Goal: Information Seeking & Learning: Learn about a topic

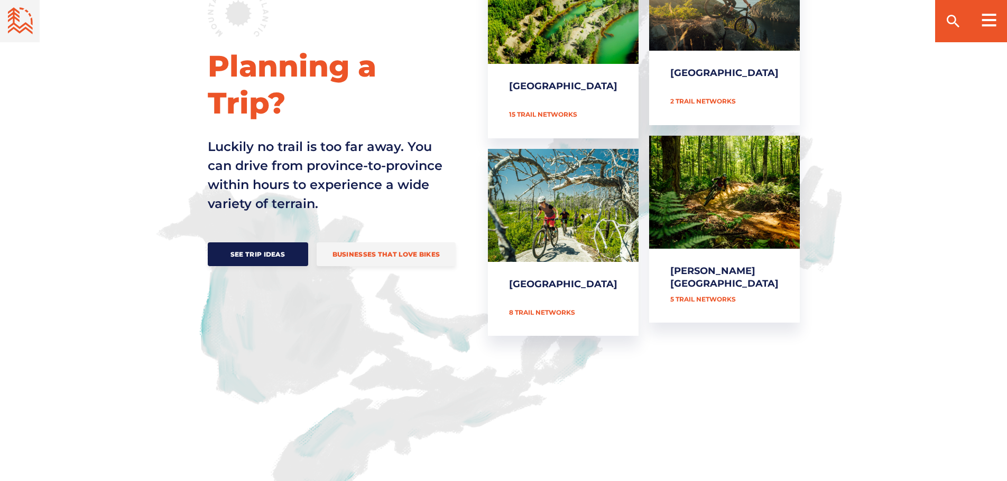
scroll to position [476, 0]
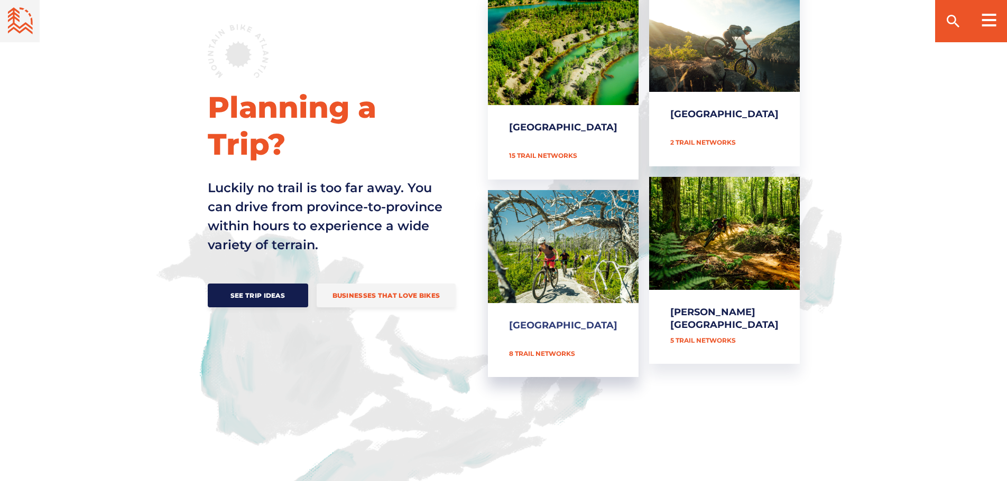
click at [615, 280] on link "[GEOGRAPHIC_DATA]" at bounding box center [563, 284] width 151 height 188
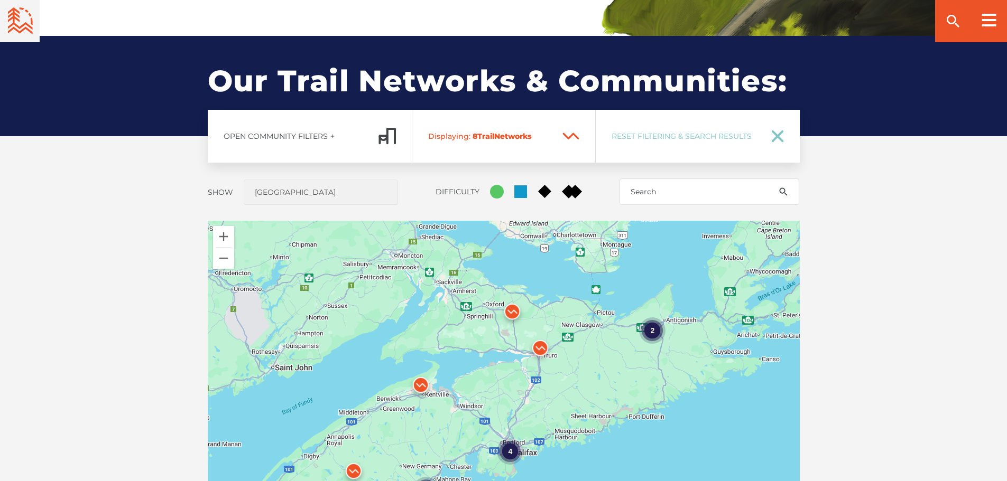
scroll to position [898, 0]
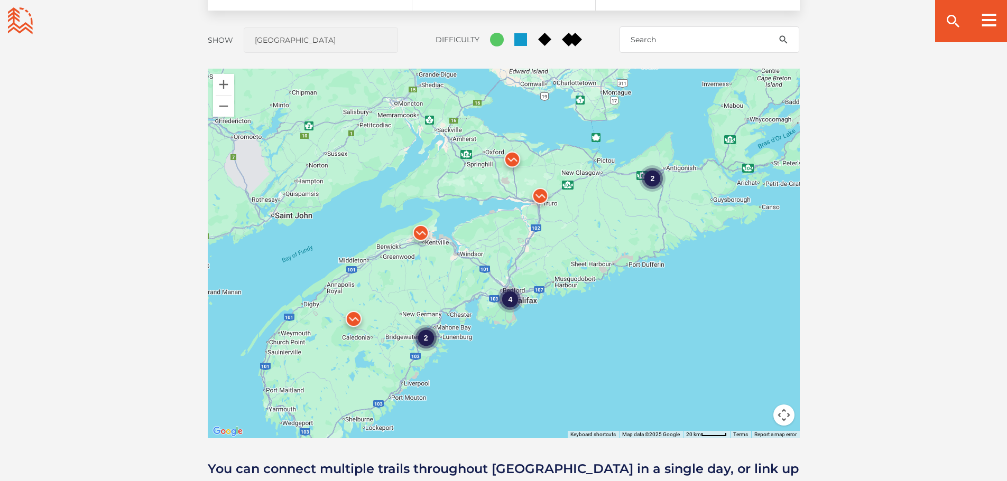
click at [654, 182] on div "2" at bounding box center [652, 178] width 26 height 26
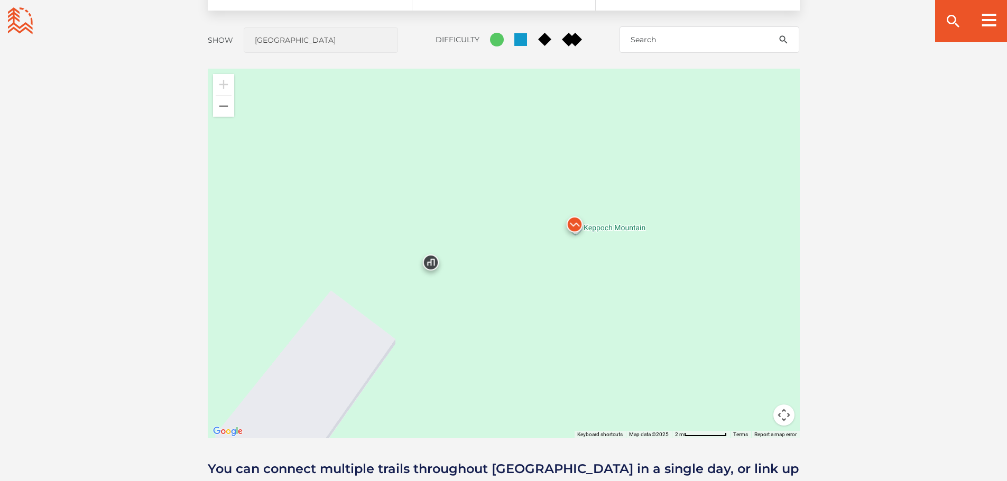
click at [428, 261] on img at bounding box center [431, 265] width 32 height 32
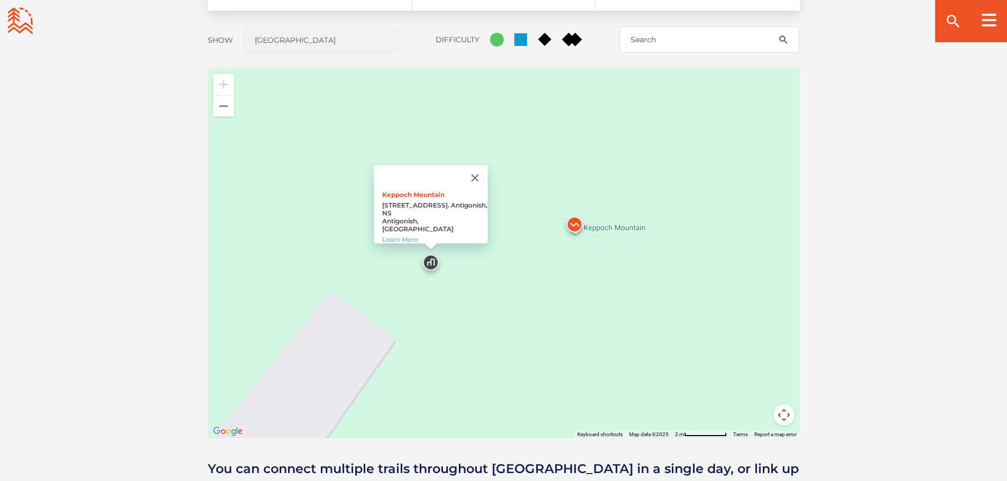
click at [582, 228] on img at bounding box center [575, 227] width 32 height 32
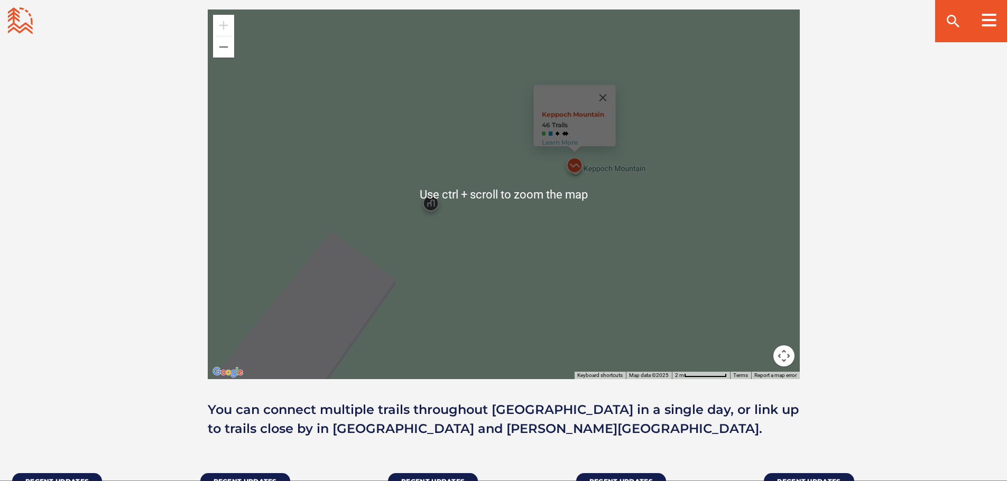
scroll to position [951, 0]
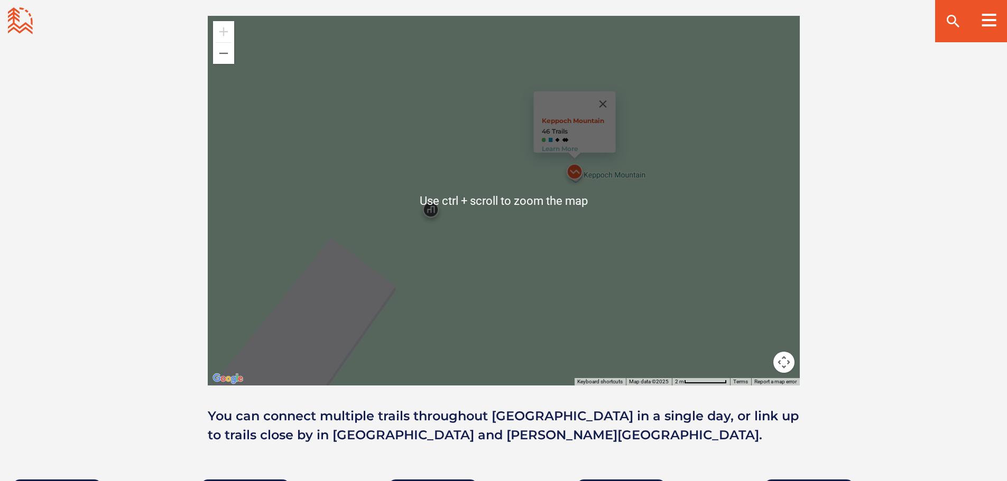
click at [675, 141] on div "Keppoch Mountain 46 Trails Learn More" at bounding box center [504, 201] width 592 height 370
click at [609, 97] on button "Close" at bounding box center [602, 103] width 25 height 25
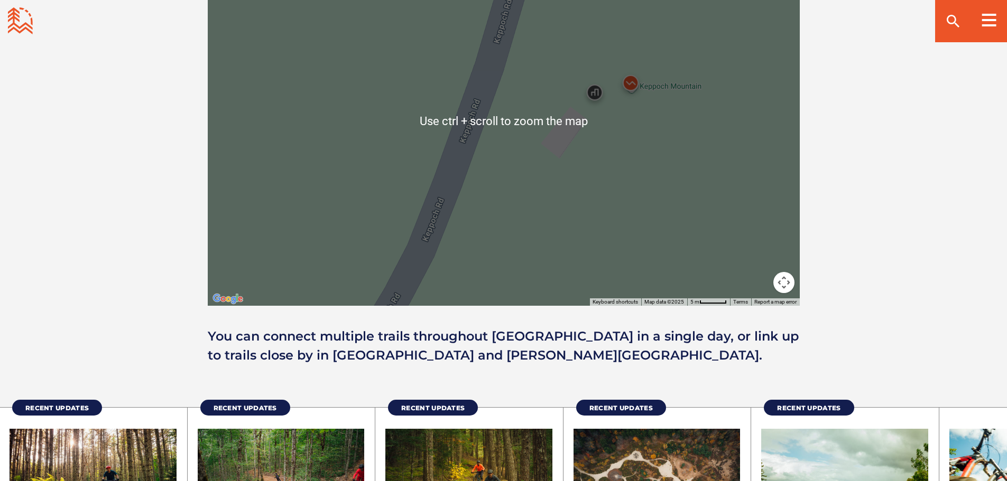
scroll to position [1110, 0]
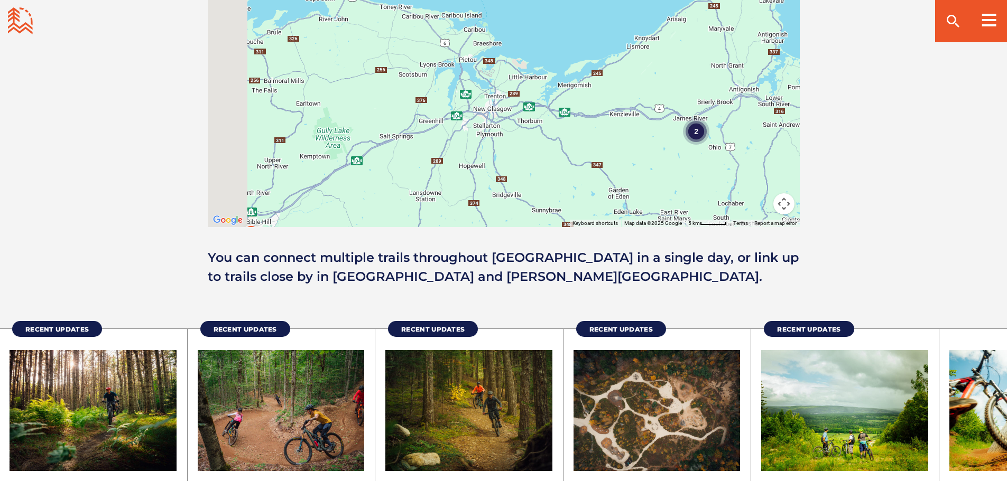
drag, startPoint x: 379, startPoint y: 141, endPoint x: 549, endPoint y: 82, distance: 180.2
click at [546, 84] on div "To navigate, press the arrow keys. 2" at bounding box center [504, 42] width 592 height 370
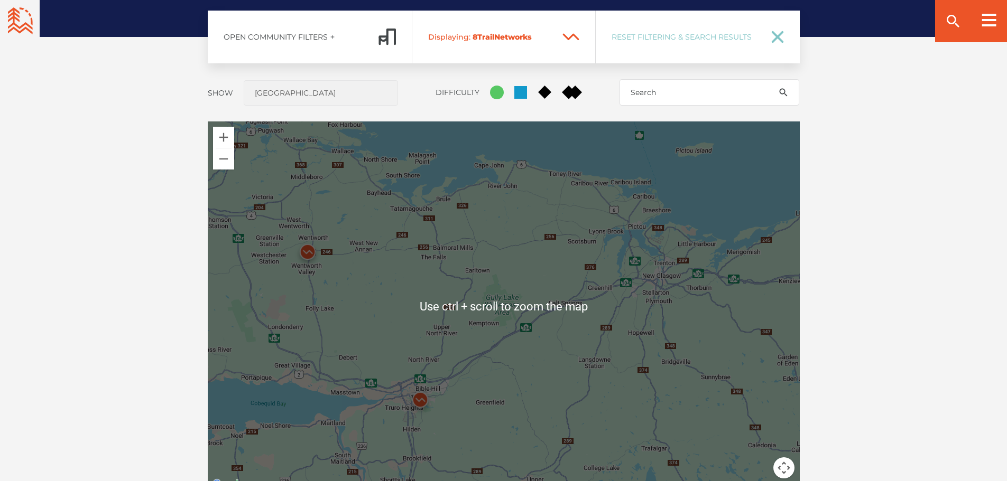
scroll to position [1057, 0]
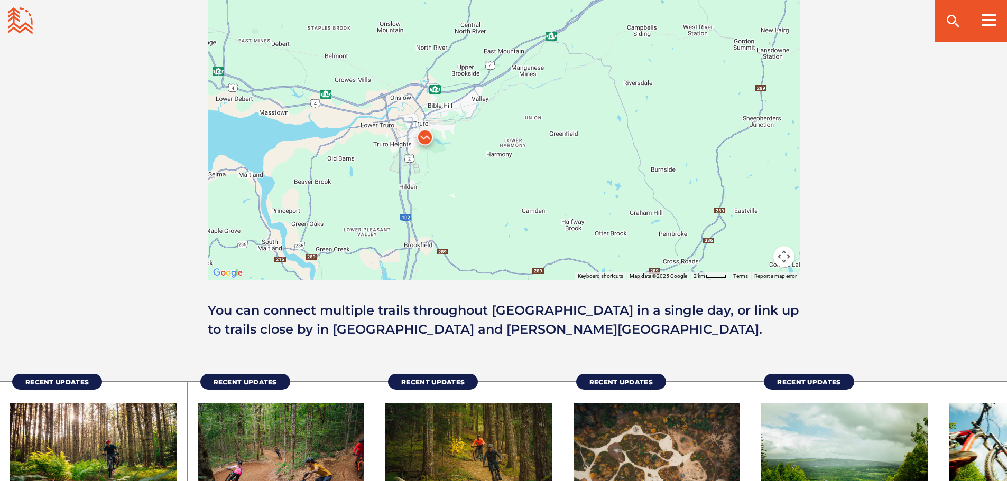
click at [424, 135] on img at bounding box center [425, 140] width 32 height 32
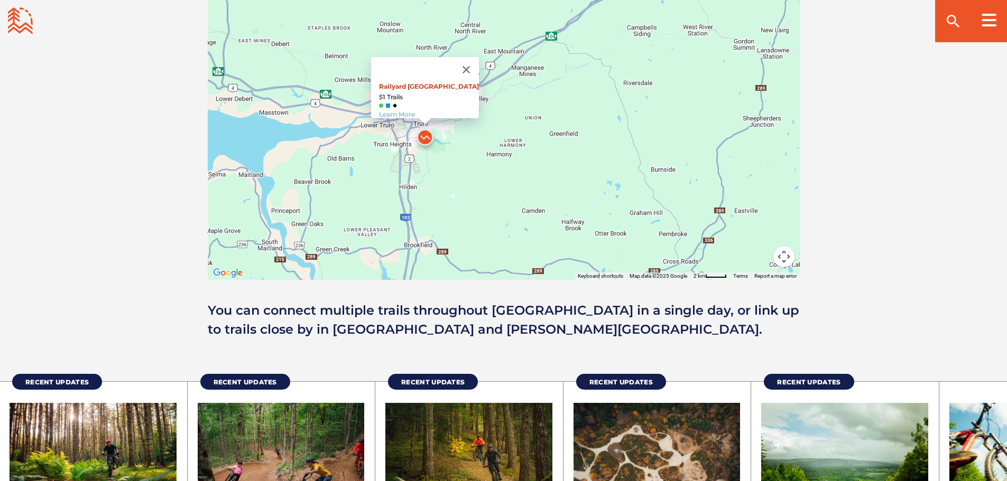
click at [423, 82] on link "Railyard Mountain Bike Park" at bounding box center [429, 86] width 100 height 8
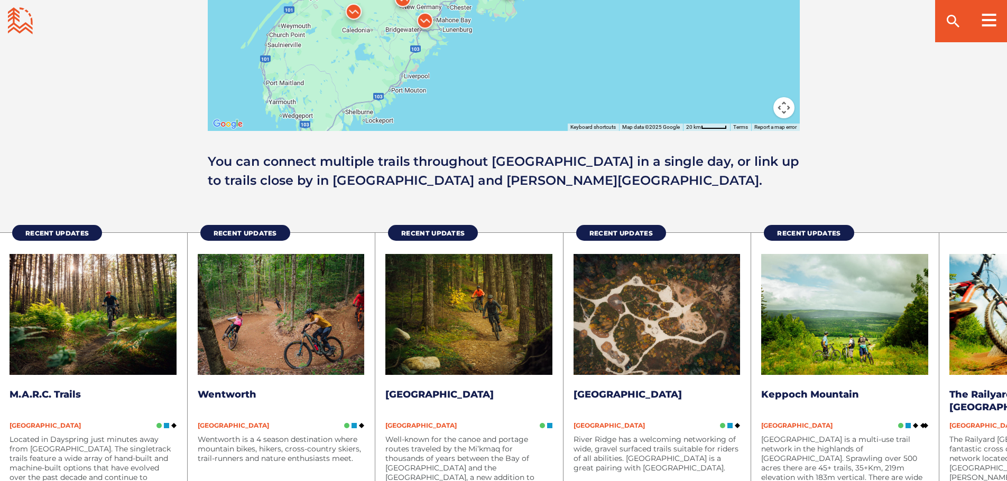
scroll to position [1321, 0]
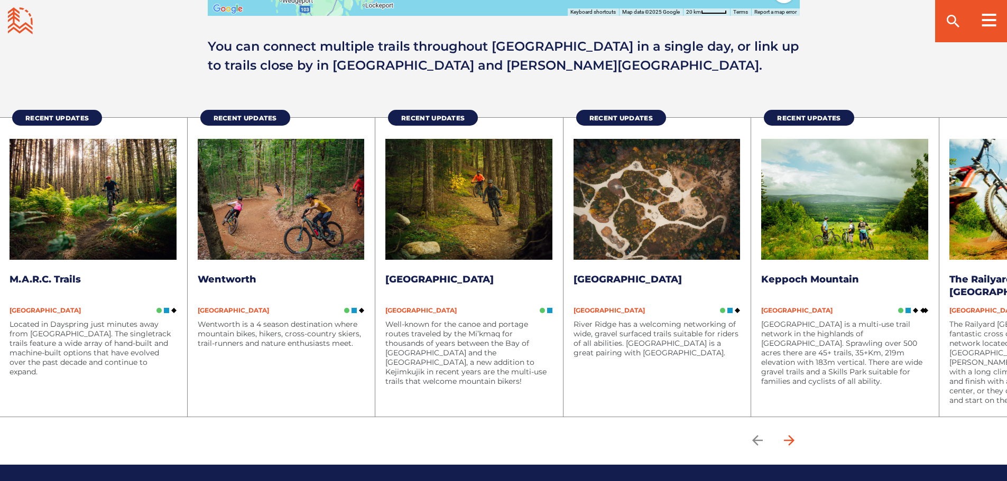
click at [787, 439] on icon "arrow forward" at bounding box center [789, 441] width 16 height 16
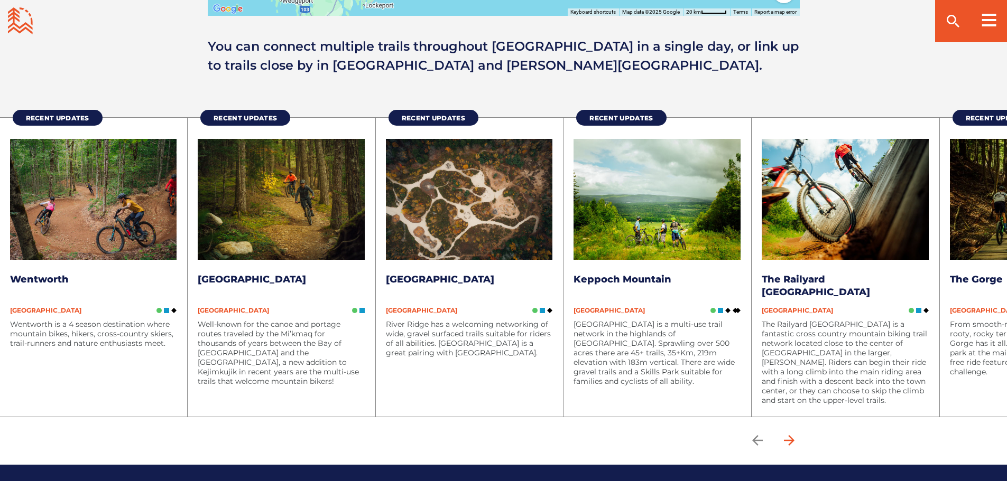
click at [793, 440] on icon "arrow forward" at bounding box center [789, 441] width 16 height 16
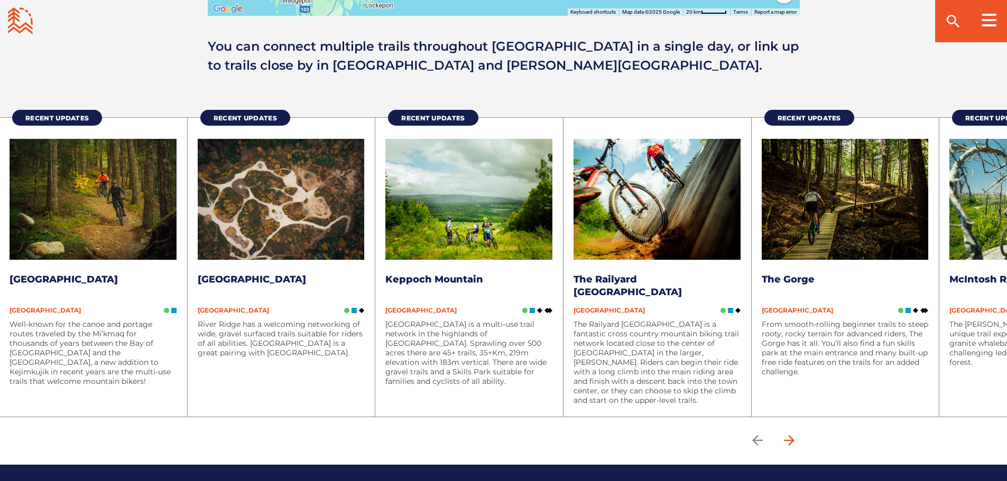
click at [793, 440] on icon "arrow forward" at bounding box center [789, 441] width 16 height 16
click at [794, 441] on icon "arrow forward" at bounding box center [789, 441] width 16 height 16
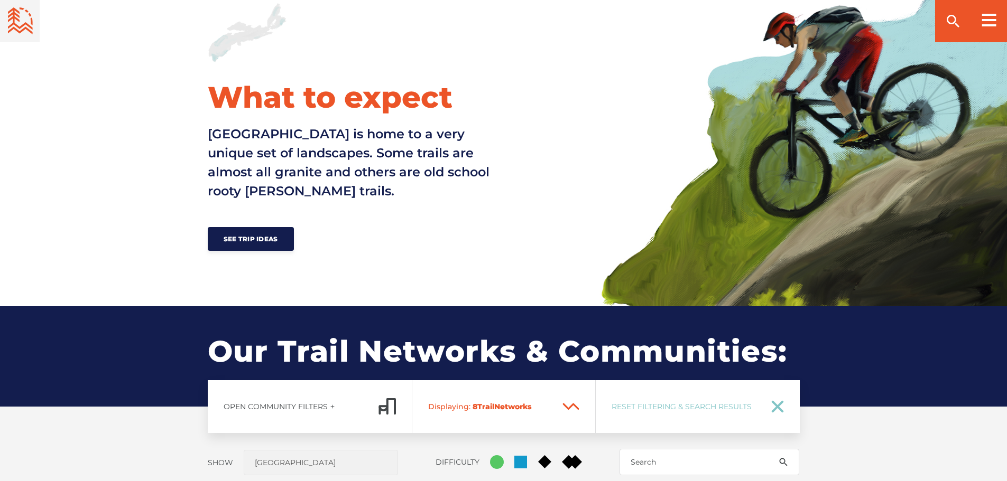
scroll to position [687, 0]
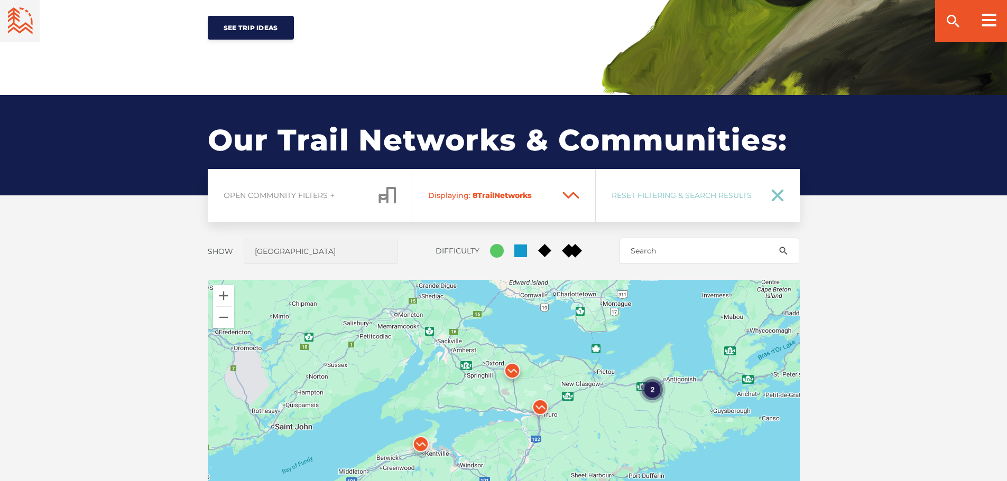
click at [338, 191] on span "Open Community Filters" at bounding box center [297, 196] width 146 height 10
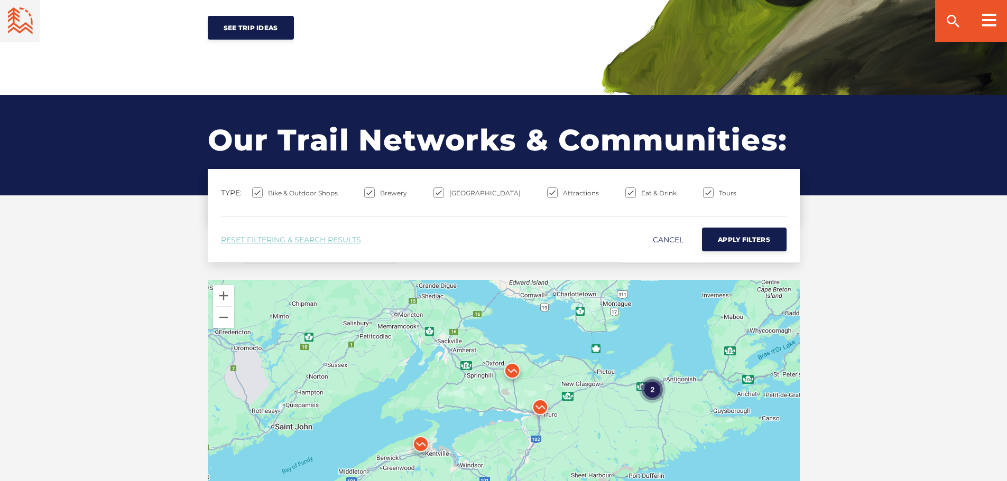
click at [653, 236] on link "Cancel" at bounding box center [668, 240] width 31 height 20
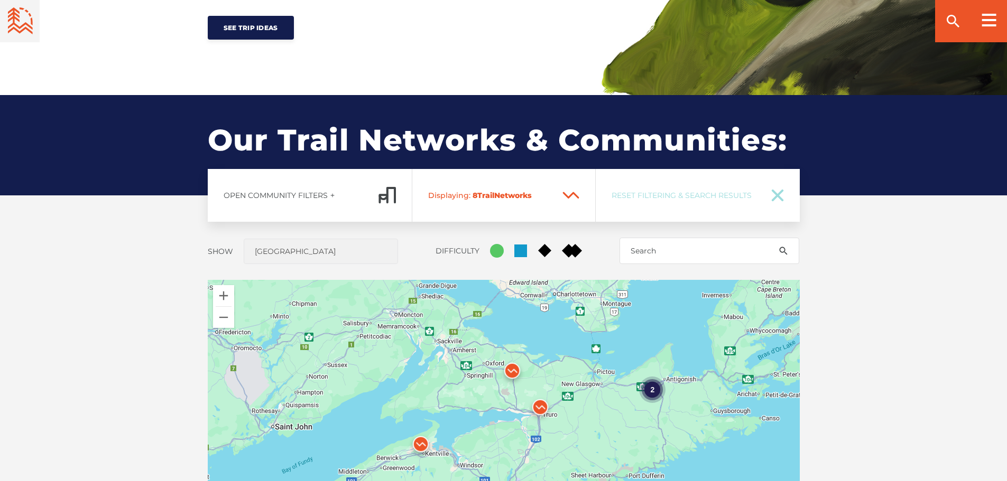
click at [772, 193] on icon at bounding box center [777, 195] width 13 height 13
checkbox input "true"
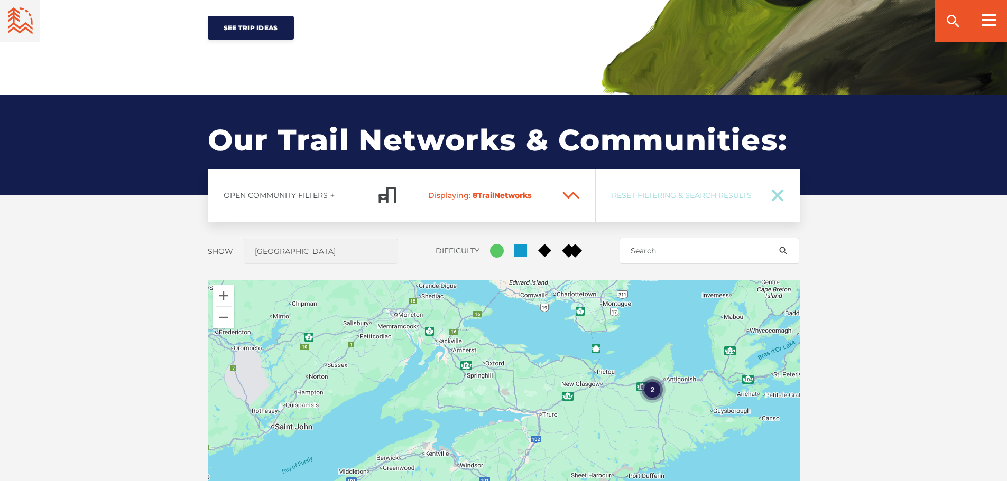
checkbox input "true"
click at [783, 197] on icon at bounding box center [777, 195] width 13 height 13
checkbox input "true"
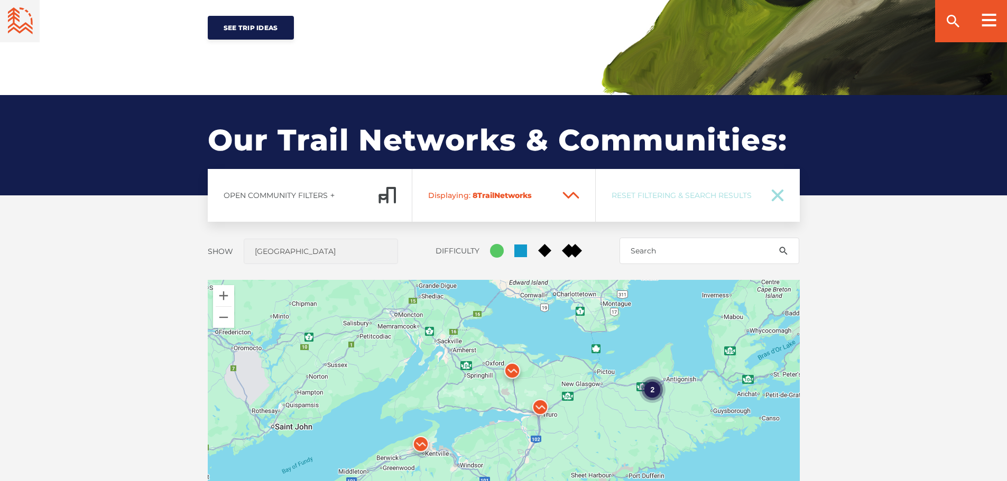
checkbox input "true"
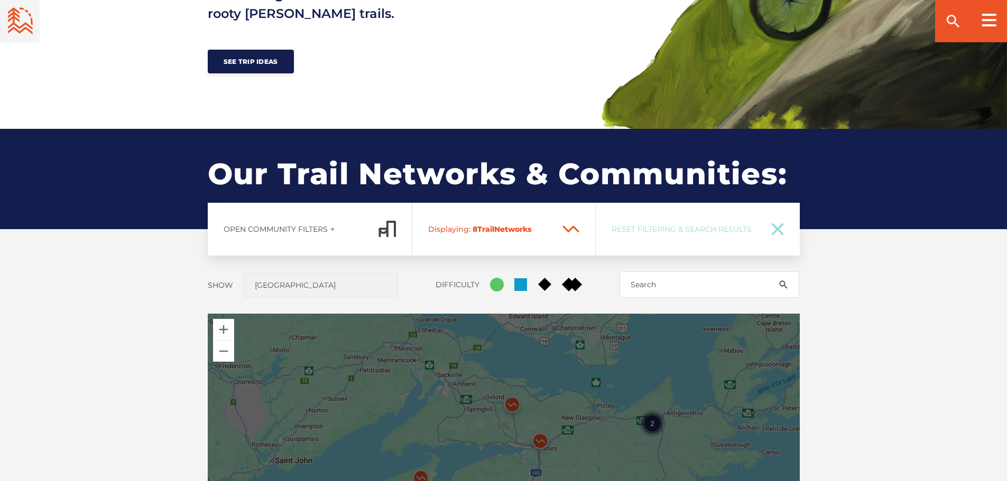
scroll to position [423, 0]
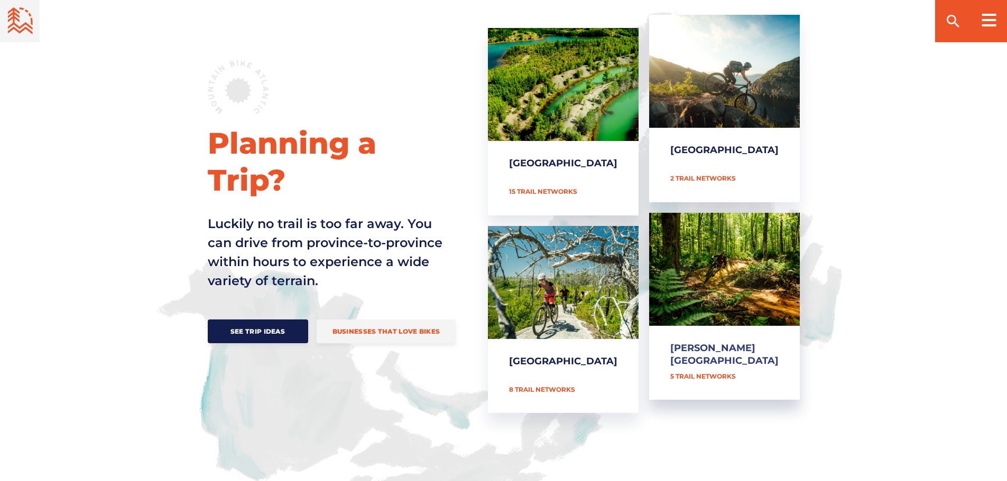
scroll to position [370, 0]
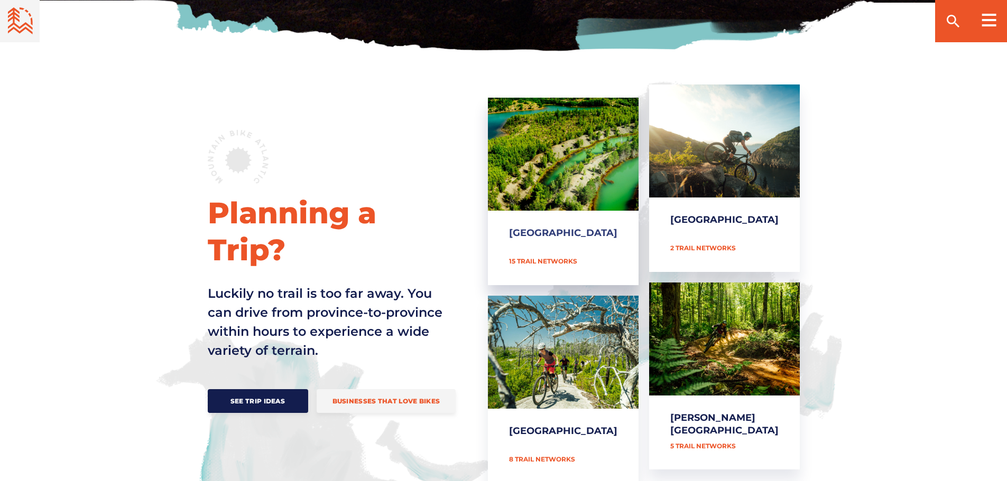
click at [606, 172] on link "[GEOGRAPHIC_DATA]" at bounding box center [563, 192] width 151 height 188
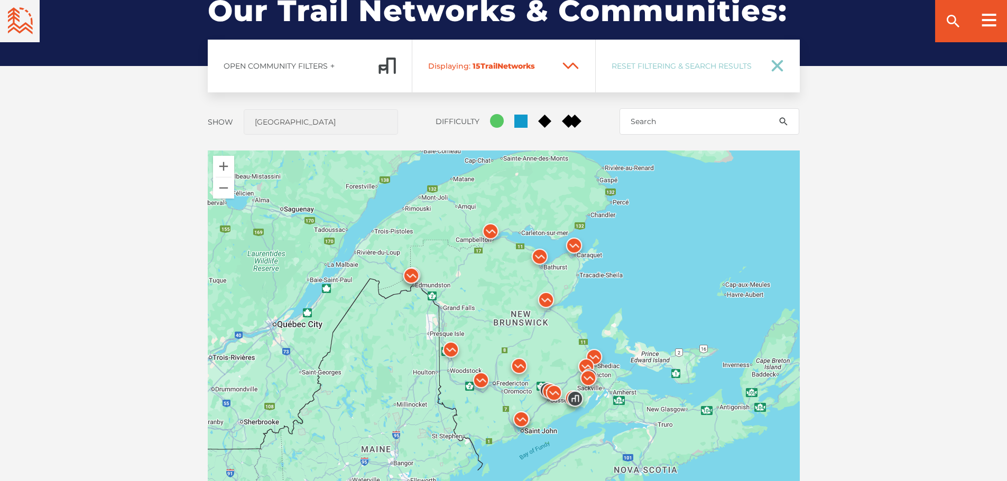
scroll to position [898, 0]
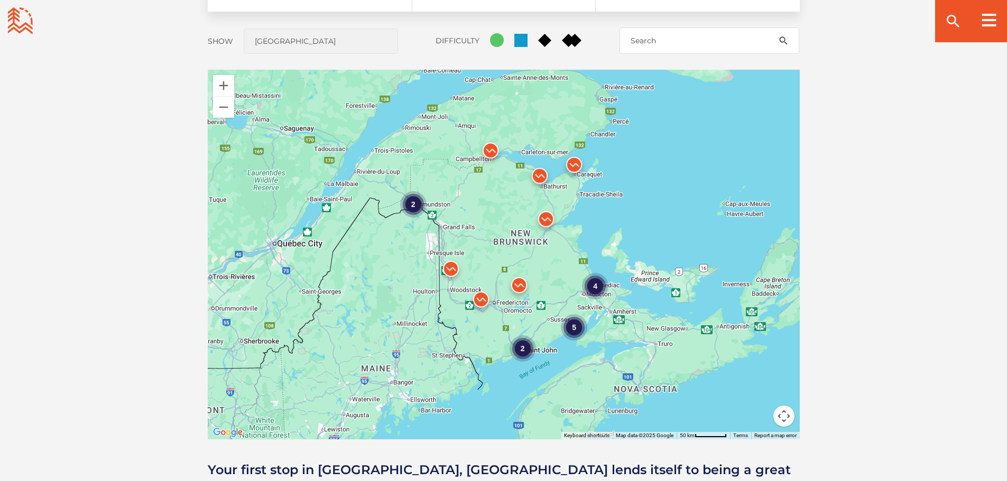
click at [519, 283] on img at bounding box center [519, 288] width 32 height 32
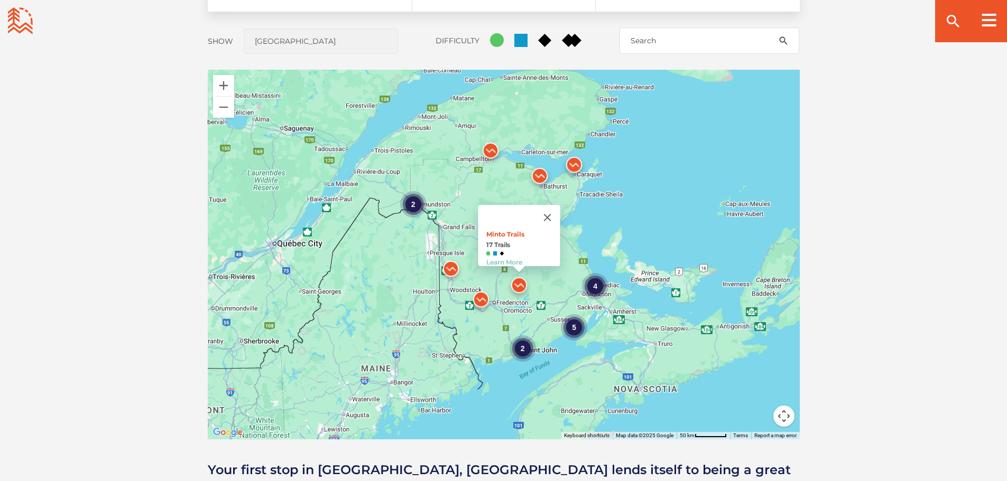
click at [483, 294] on img at bounding box center [481, 302] width 32 height 32
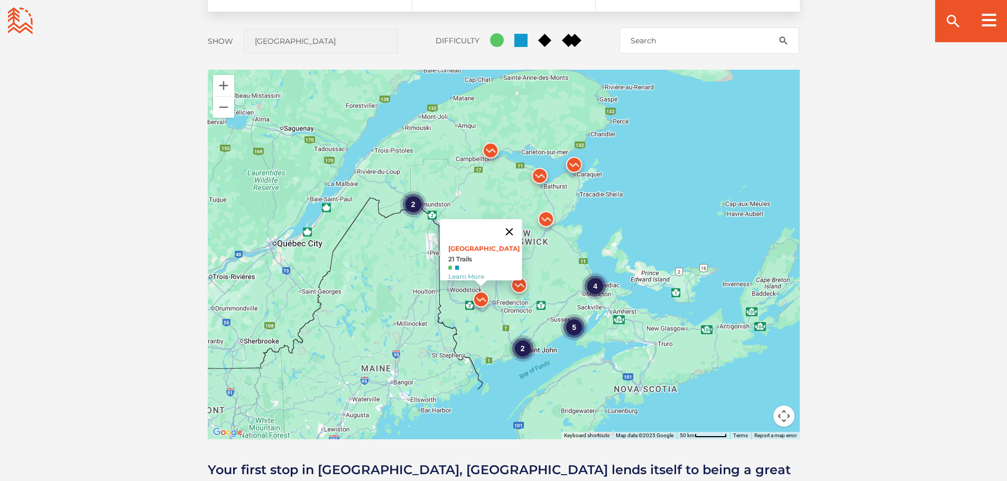
click at [511, 222] on button "Close" at bounding box center [508, 231] width 25 height 25
click at [542, 219] on img at bounding box center [546, 222] width 32 height 32
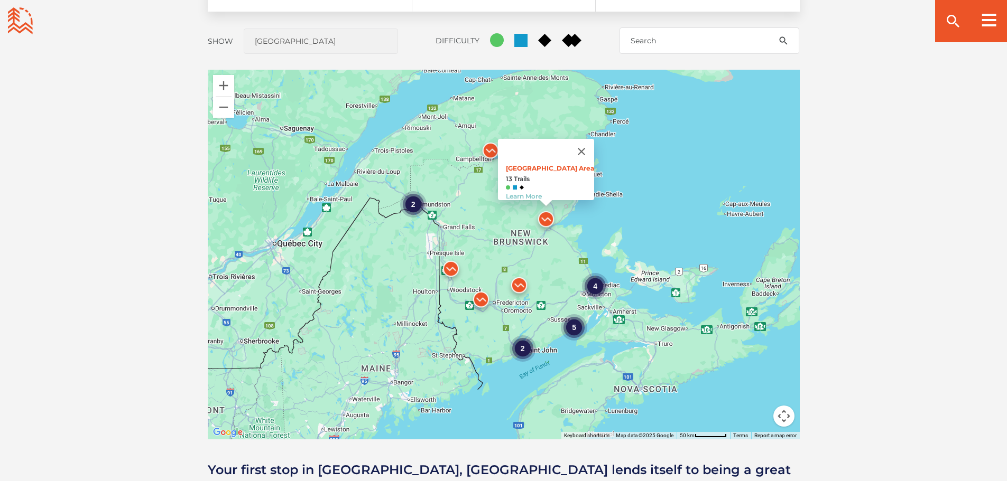
click at [455, 271] on img at bounding box center [451, 272] width 32 height 32
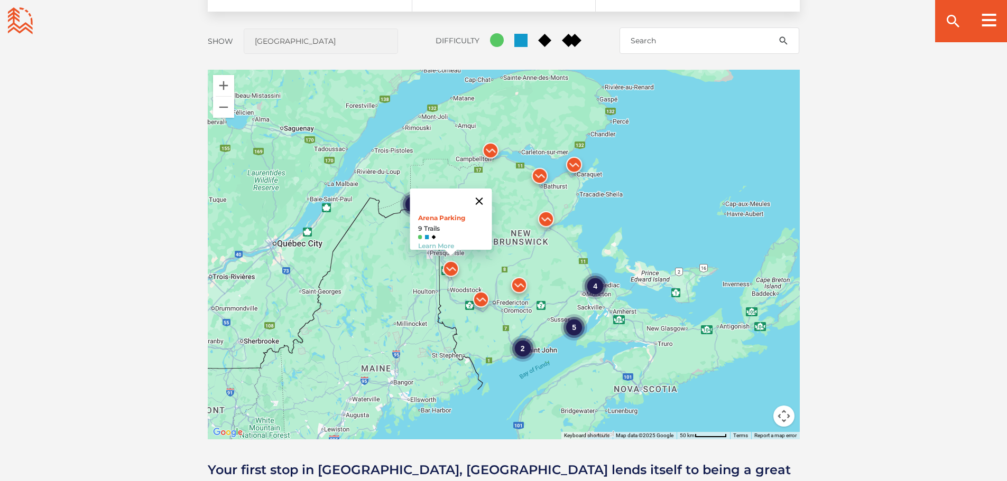
click at [474, 196] on button "Close" at bounding box center [478, 201] width 25 height 25
click at [540, 179] on img at bounding box center [540, 179] width 32 height 32
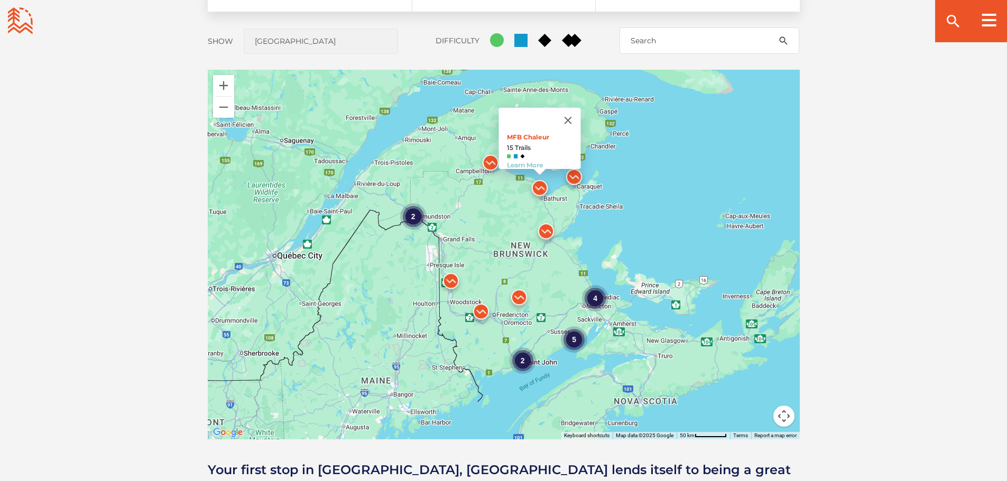
click at [575, 178] on img at bounding box center [574, 180] width 32 height 32
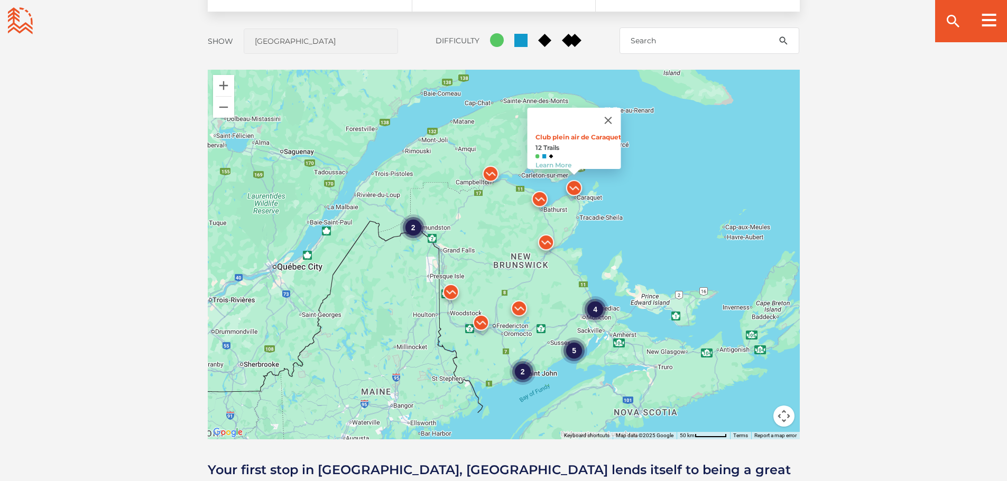
click at [490, 171] on img at bounding box center [491, 177] width 32 height 32
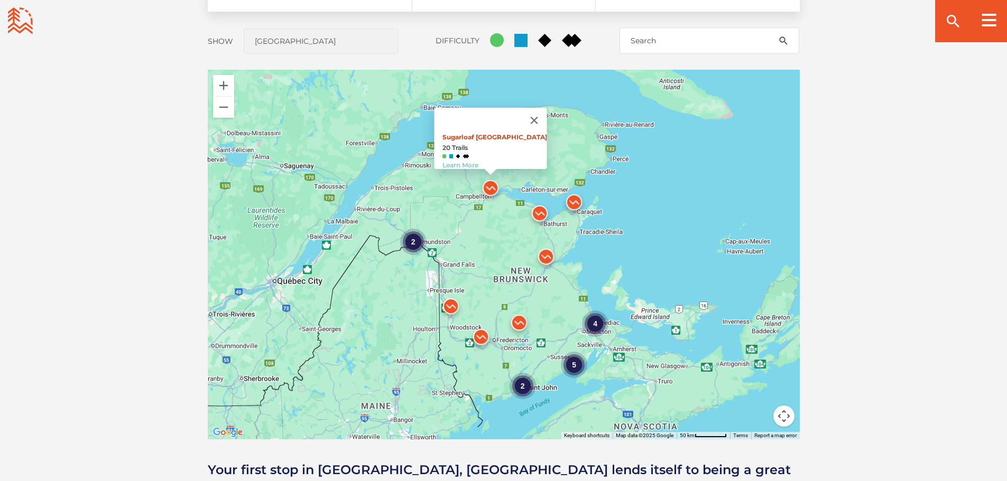
click at [490, 133] on link "Sugarloaf Bike Park" at bounding box center [494, 137] width 105 height 8
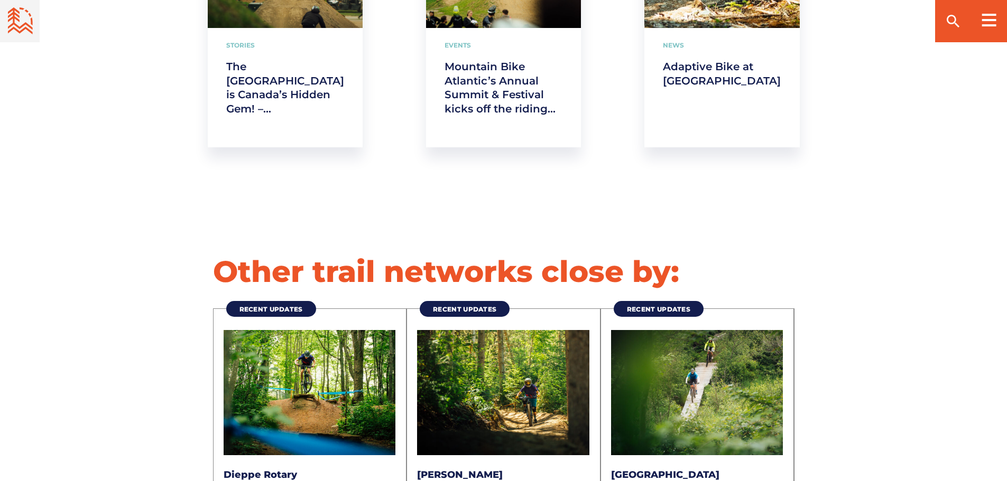
scroll to position [2590, 0]
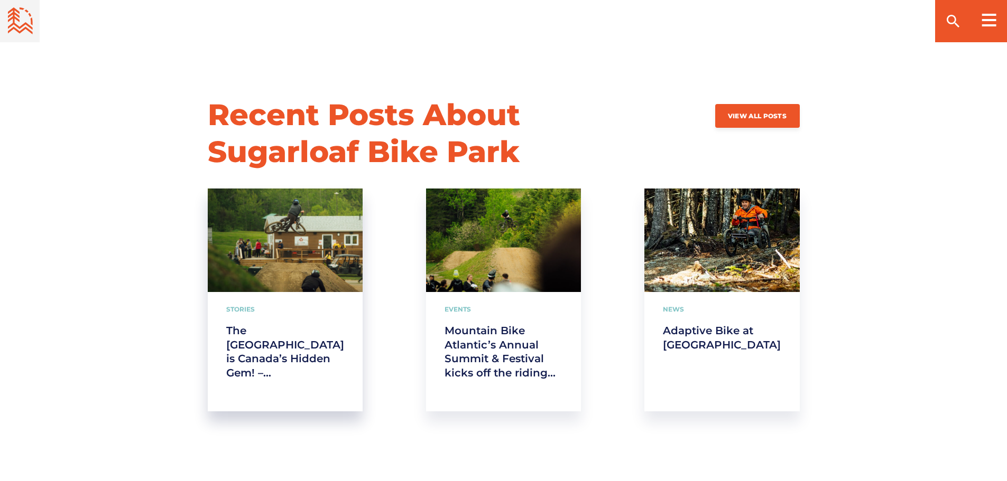
click at [305, 322] on div "Stories The [GEOGRAPHIC_DATA] is Canada’s Hidden Gem! – [PERSON_NAME]" at bounding box center [285, 352] width 155 height 120
click at [254, 342] on link "The [GEOGRAPHIC_DATA] is Canada’s Hidden Gem! – [PERSON_NAME]" at bounding box center [285, 352] width 118 height 57
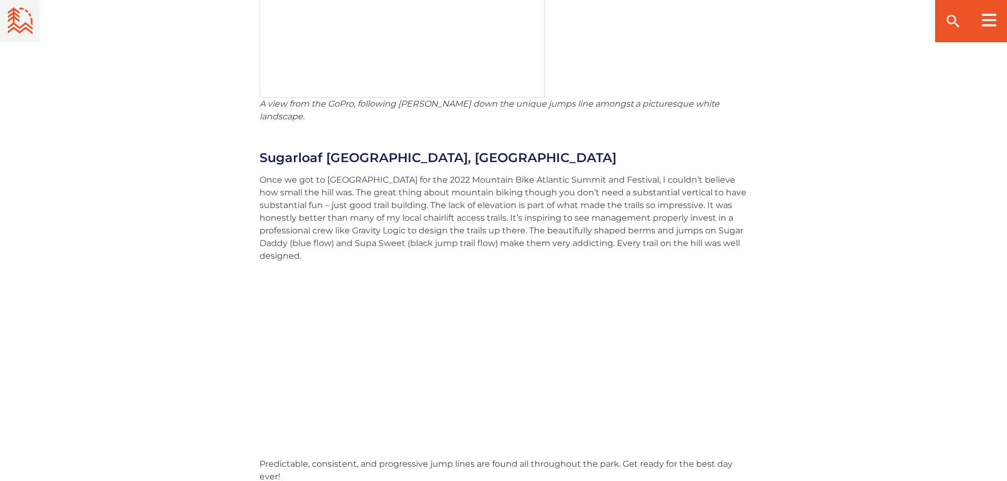
scroll to position [2378, 0]
